Goal: Navigation & Orientation: Find specific page/section

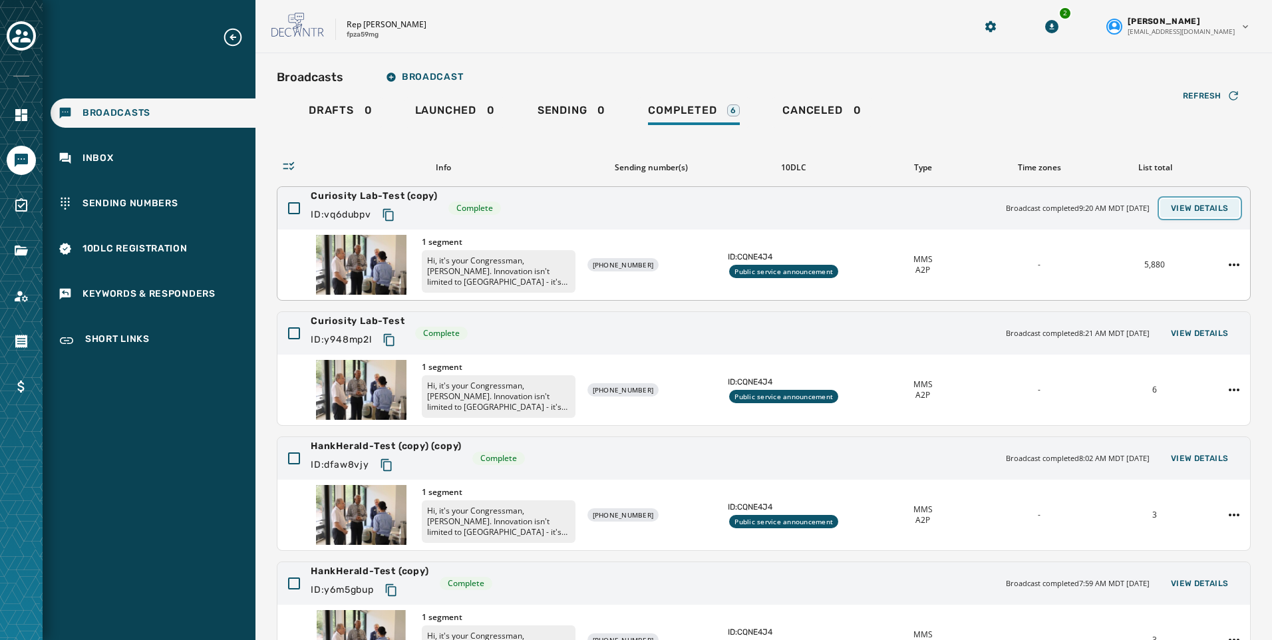
click at [1185, 205] on span "View Details" at bounding box center [1200, 208] width 58 height 11
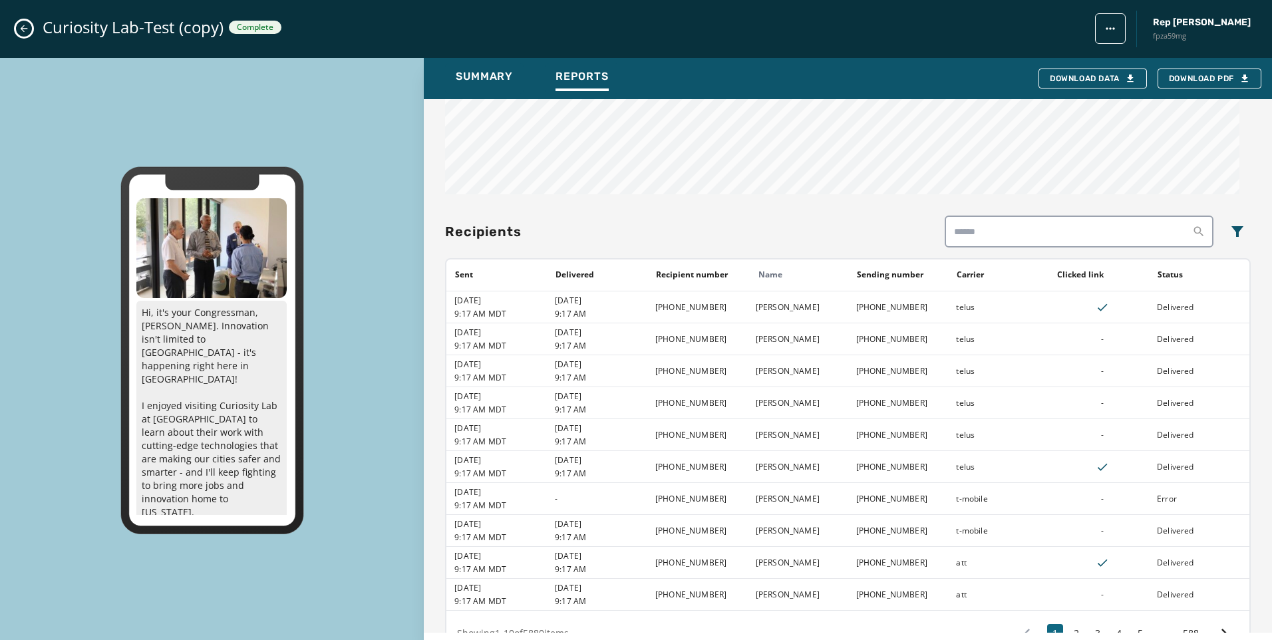
scroll to position [932, 0]
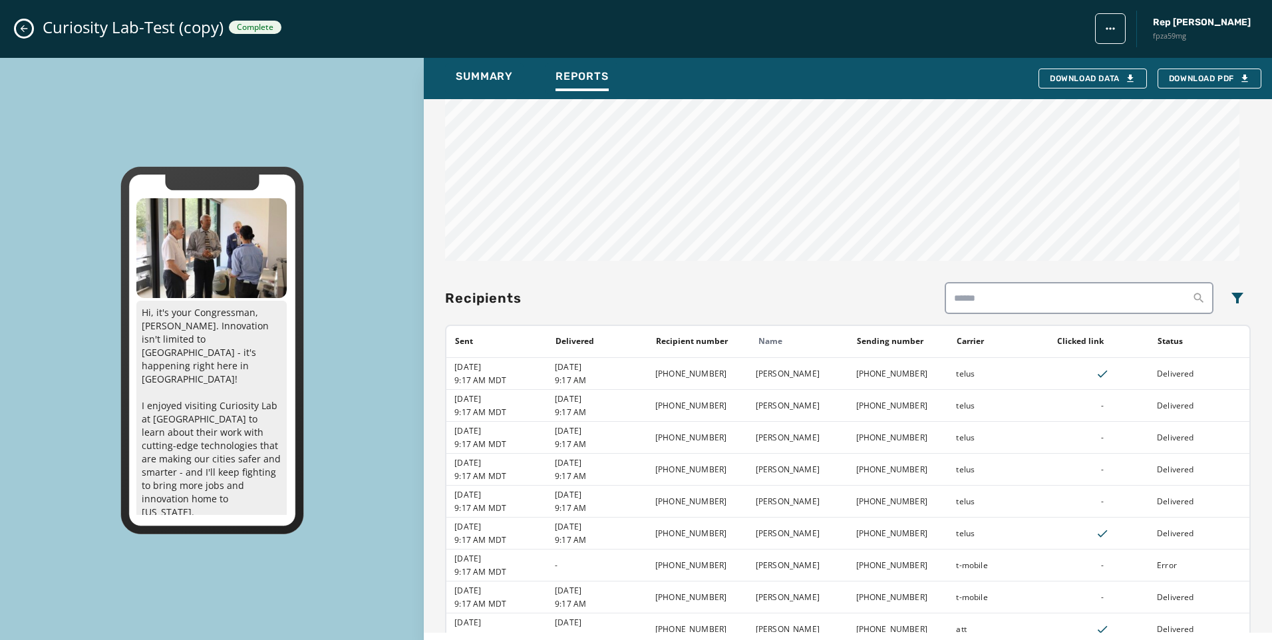
click at [21, 29] on icon "Close admin drawer" at bounding box center [24, 28] width 7 height 7
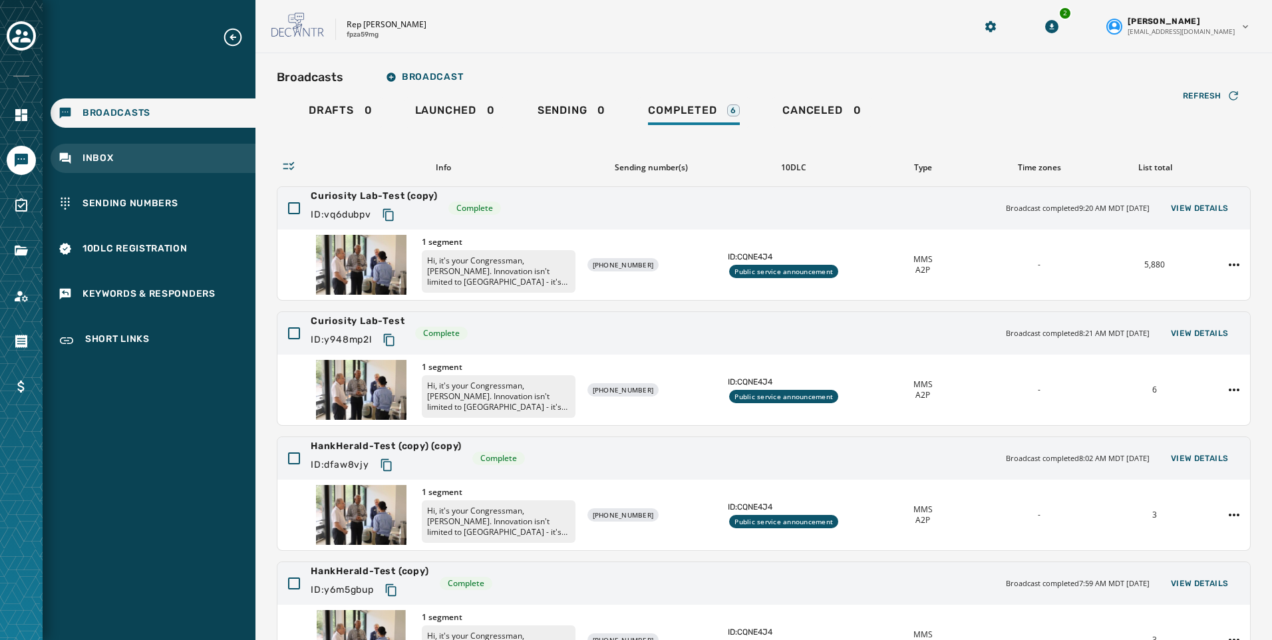
click at [110, 155] on span "Inbox" at bounding box center [98, 158] width 31 height 13
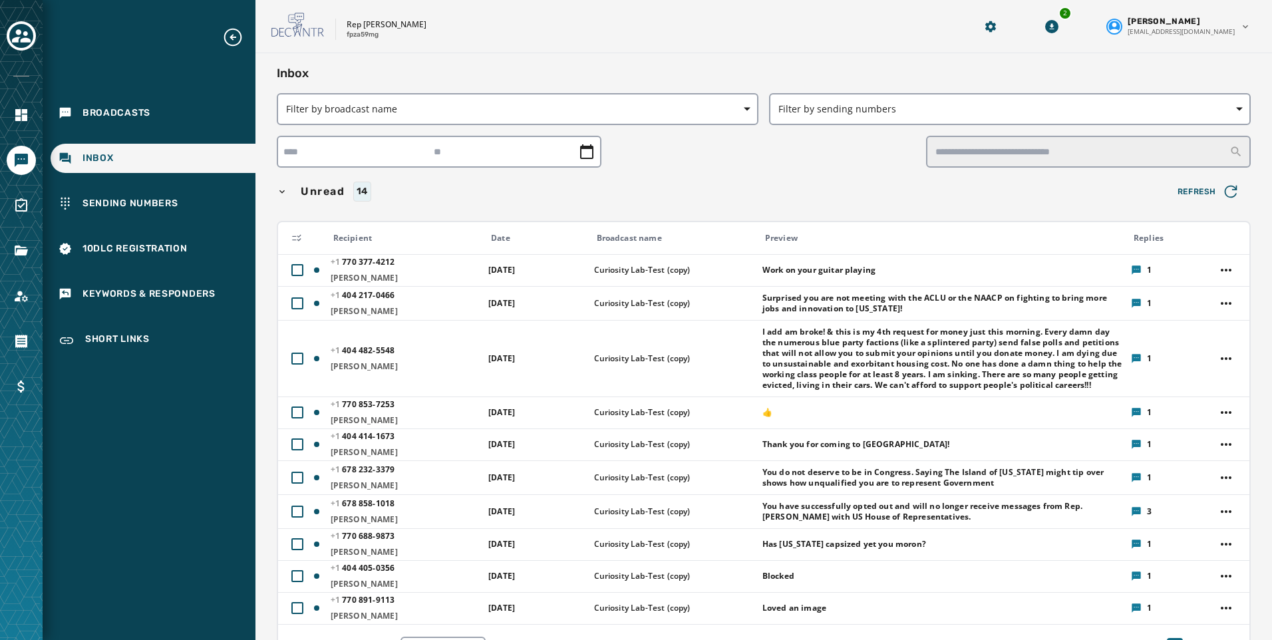
click at [37, 38] on div at bounding box center [21, 320] width 43 height 640
click at [13, 28] on icon "Toggle account select drawer" at bounding box center [21, 36] width 19 height 19
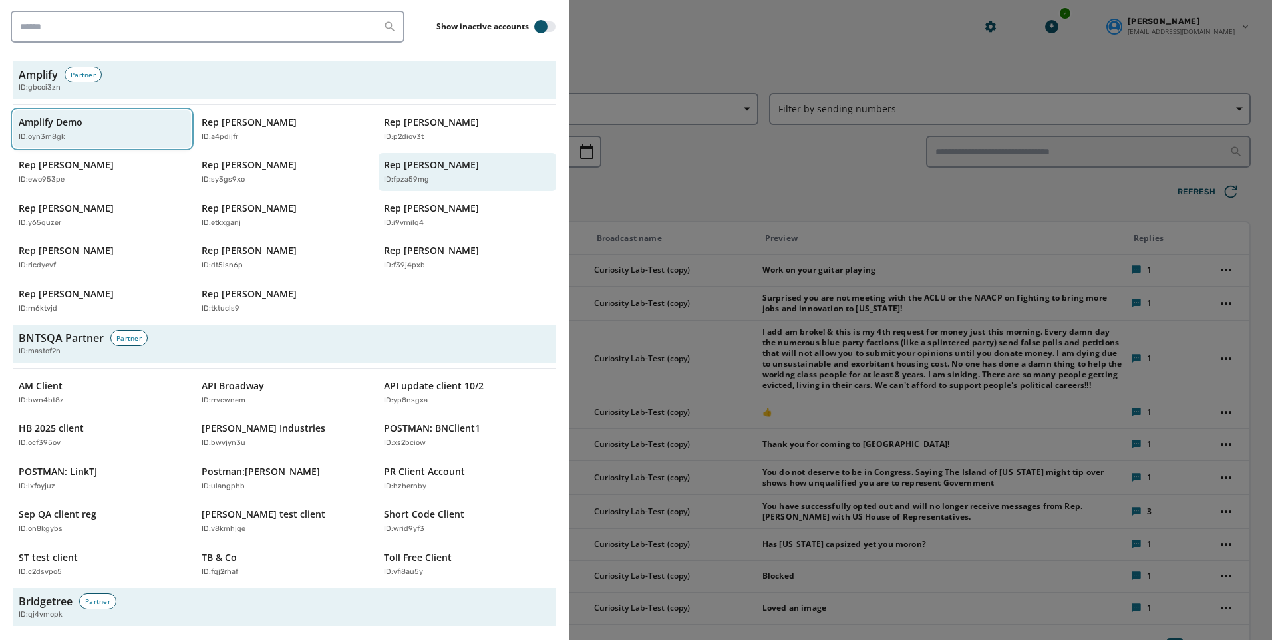
click at [63, 121] on p "Amplify Demo" at bounding box center [51, 122] width 64 height 13
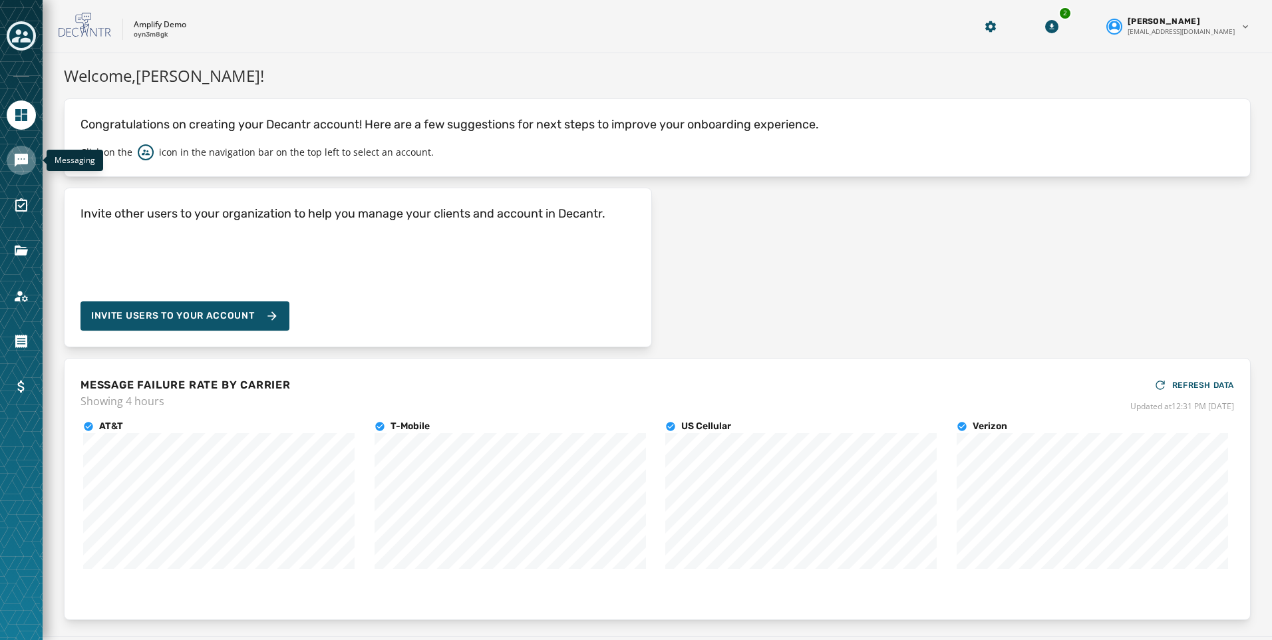
click at [21, 155] on icon "Navigate to Messaging" at bounding box center [21, 160] width 13 height 13
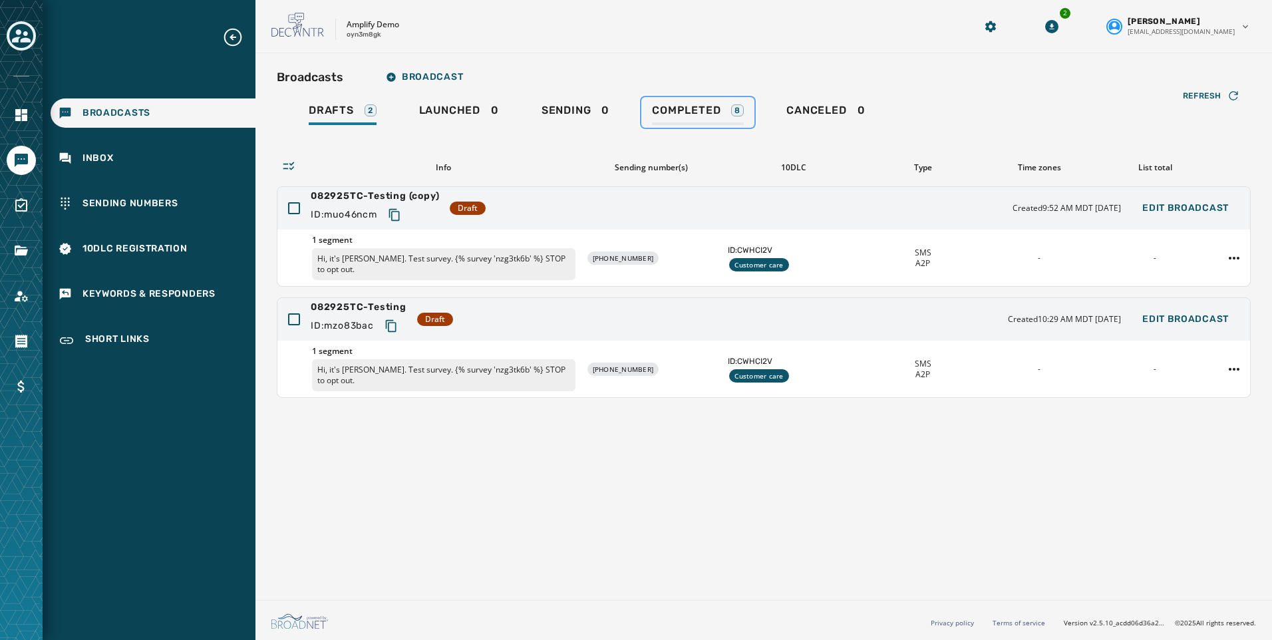
click at [703, 101] on link "Completed 8" at bounding box center [698, 112] width 113 height 31
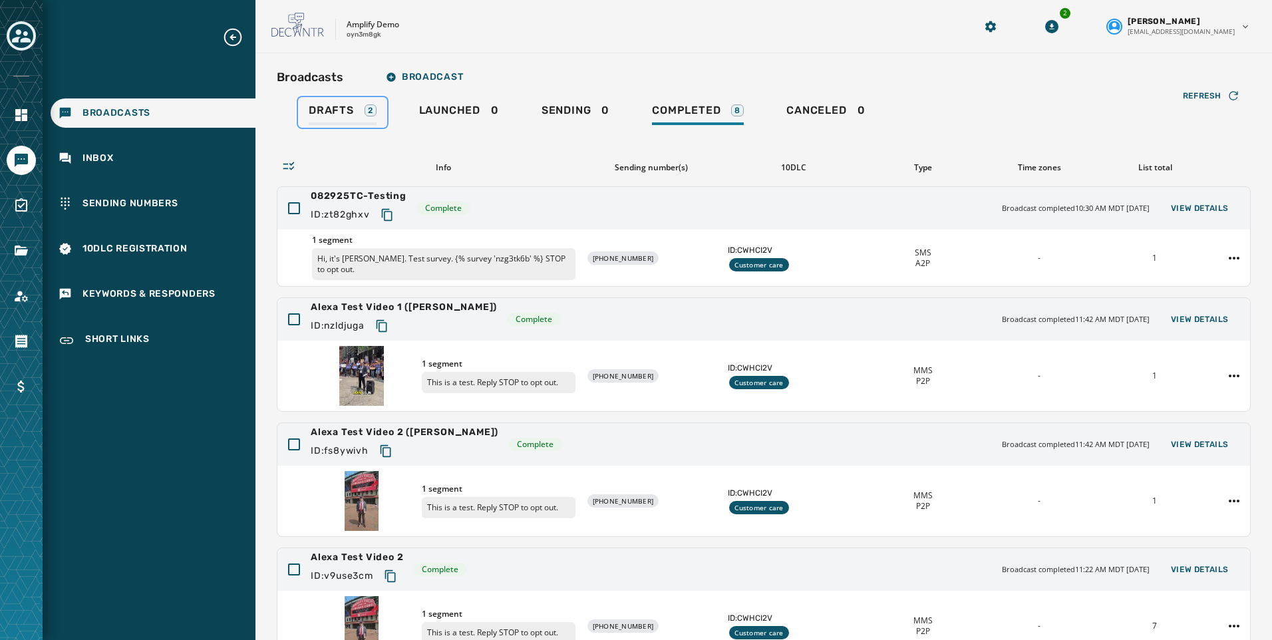
click at [341, 112] on span "Drafts" at bounding box center [331, 110] width 45 height 13
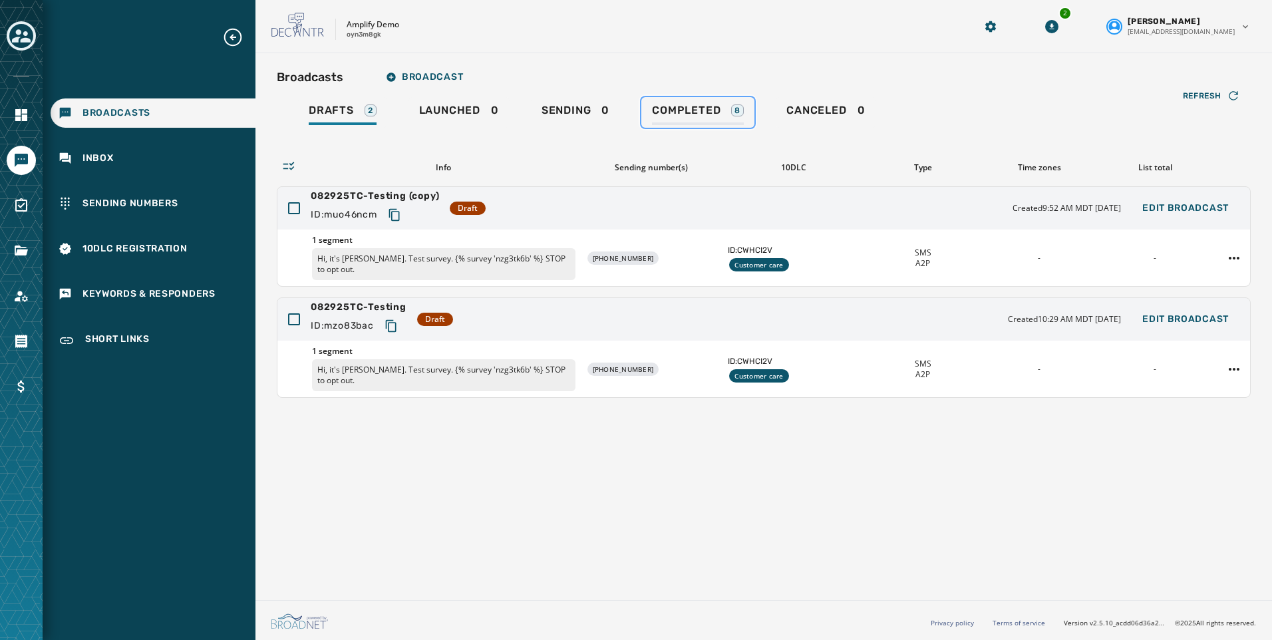
click at [692, 110] on span "Completed" at bounding box center [686, 110] width 69 height 13
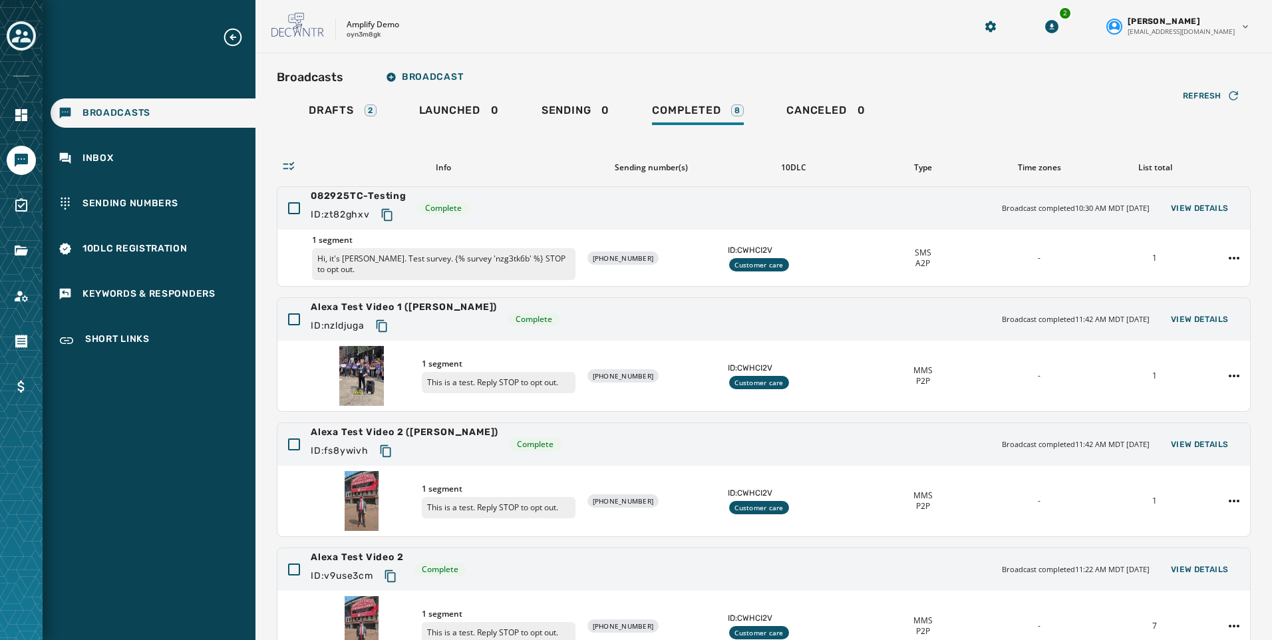
click at [5, 37] on div at bounding box center [21, 320] width 43 height 640
click at [11, 37] on div "Toggle account select drawer" at bounding box center [21, 36] width 24 height 24
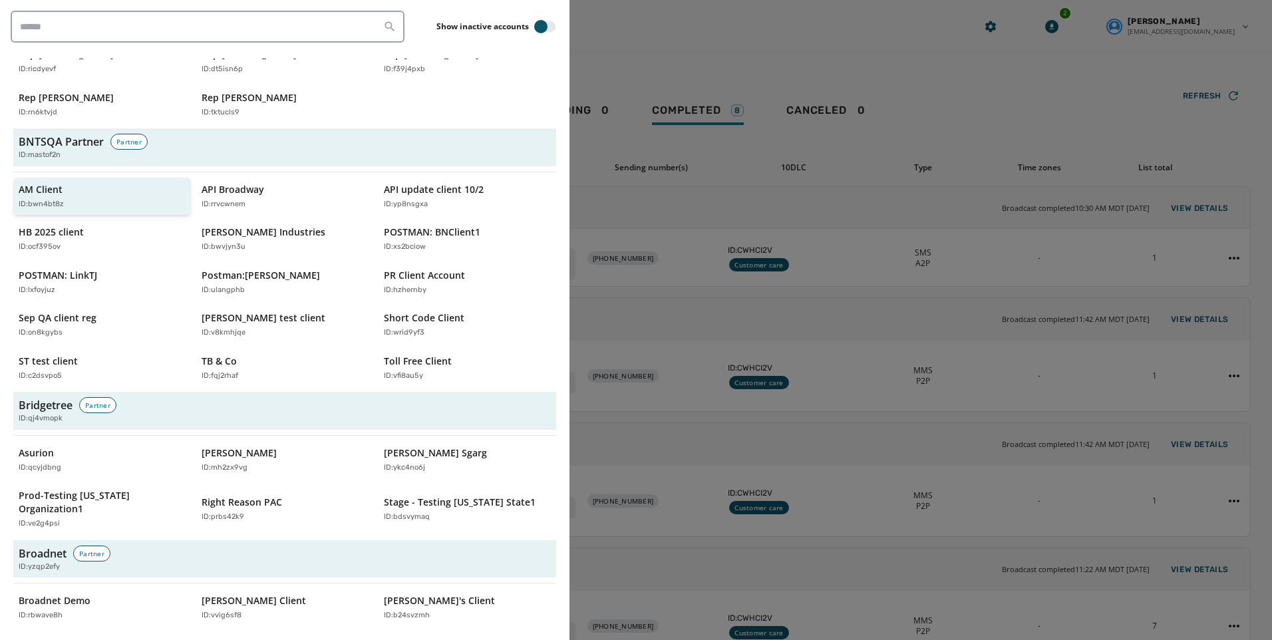
scroll to position [200, 0]
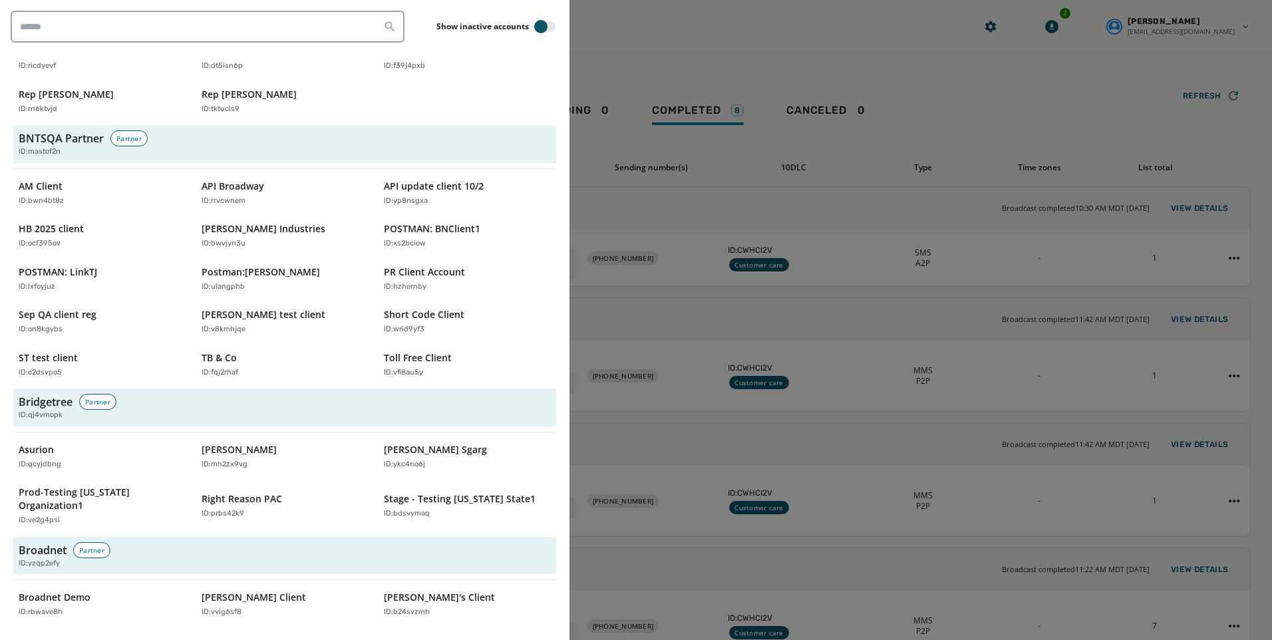
click at [831, 65] on div at bounding box center [636, 320] width 1272 height 640
